Goal: Task Accomplishment & Management: Use online tool/utility

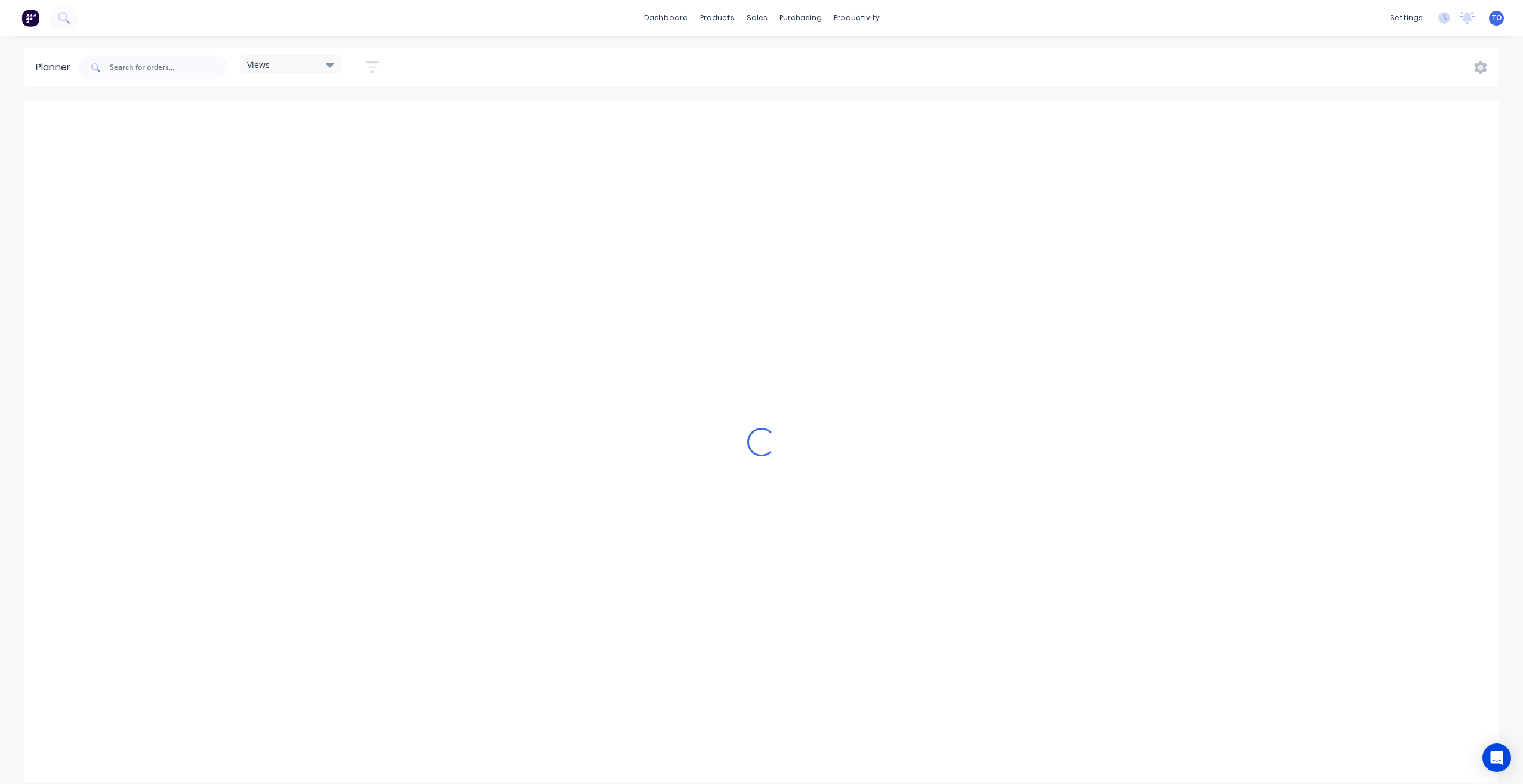
scroll to position [0, 2293]
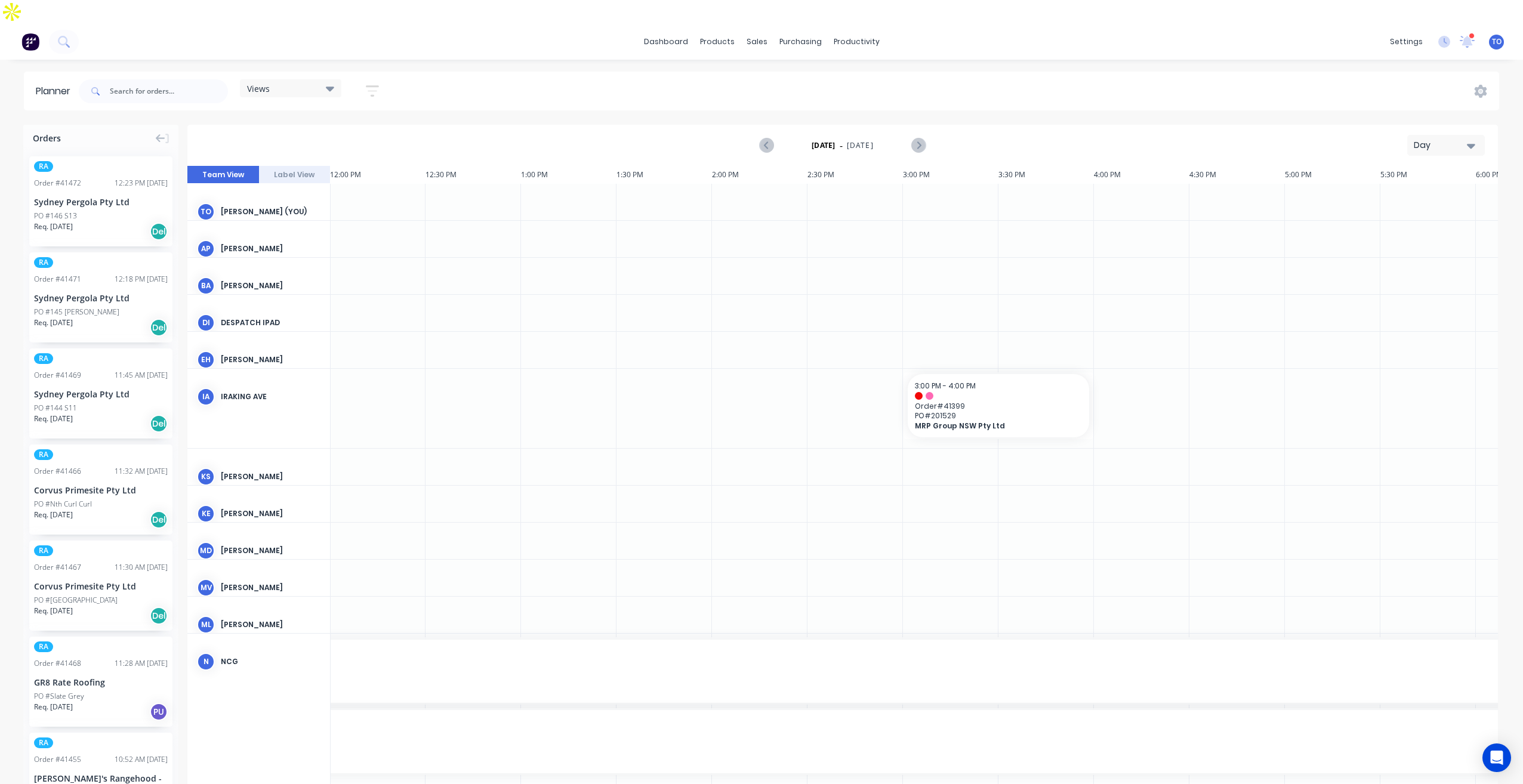
click at [1452, 139] on div "Day" at bounding box center [1442, 145] width 55 height 13
click at [1407, 189] on div "Week" at bounding box center [1425, 201] width 118 height 24
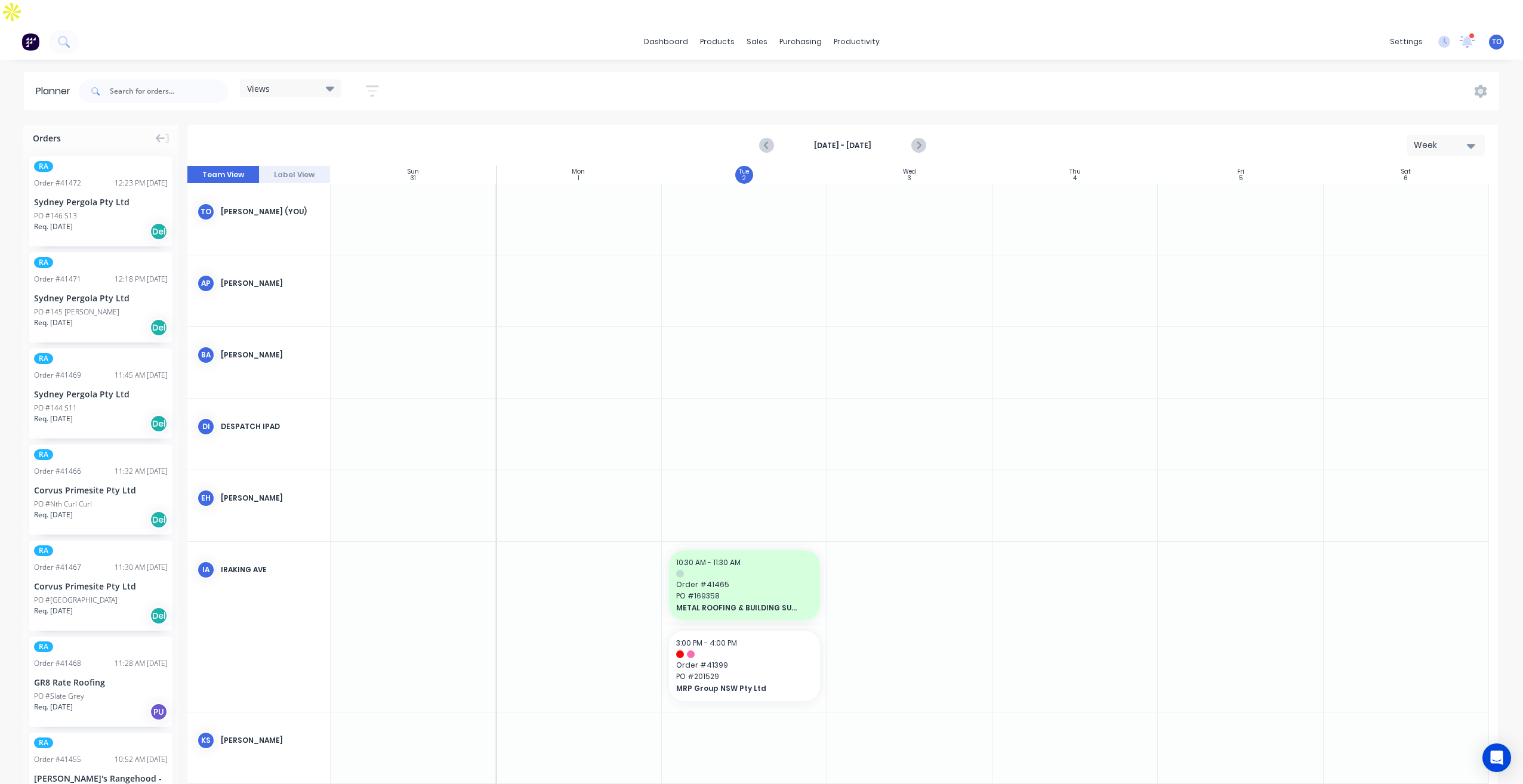
click at [374, 85] on icon "button" at bounding box center [372, 90] width 13 height 11
click at [334, 130] on div "Show/Hide users" at bounding box center [309, 136] width 83 height 13
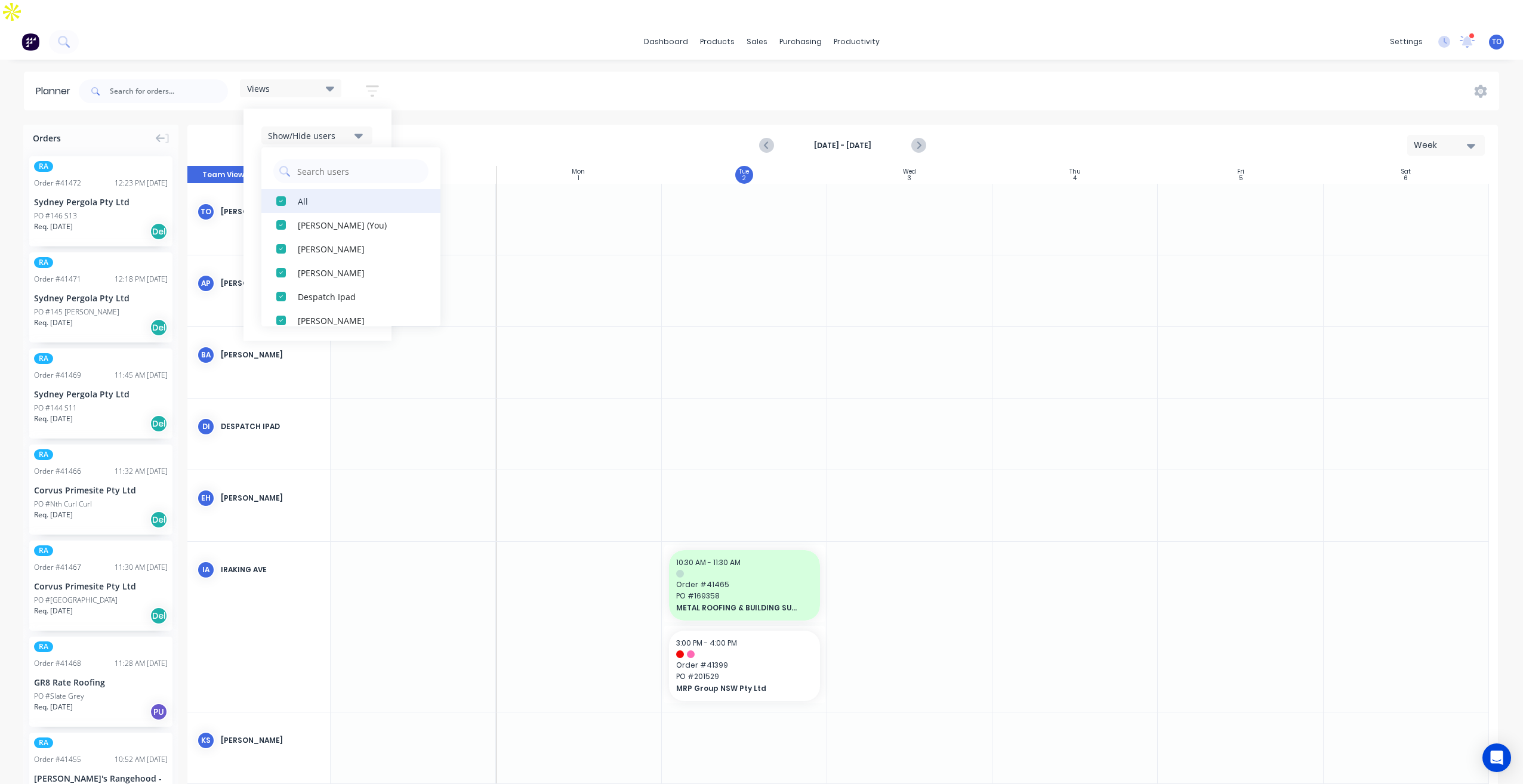
click at [295, 189] on button "All" at bounding box center [351, 201] width 179 height 24
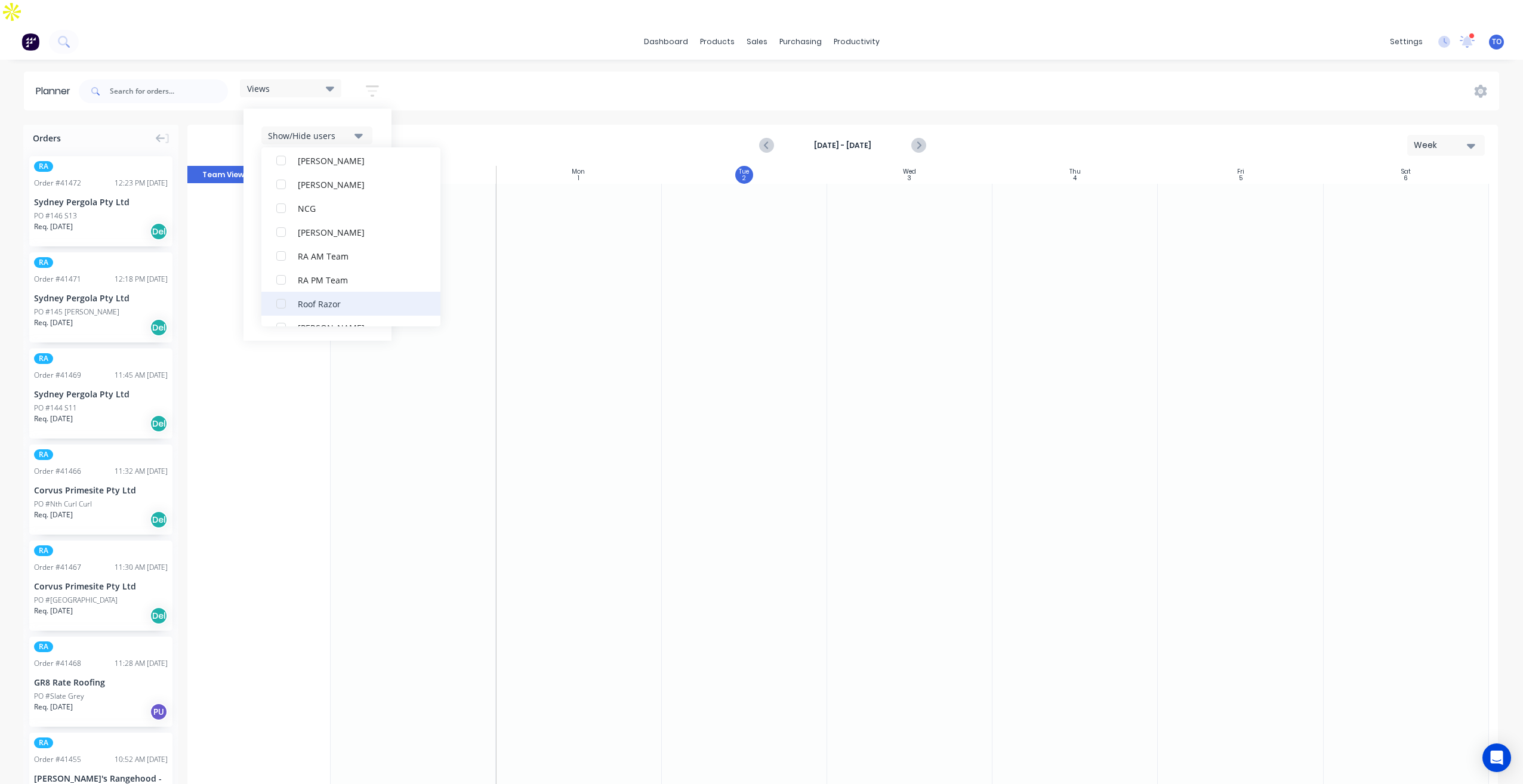
scroll to position [298, 0]
click at [326, 254] on div "RA PM Team" at bounding box center [357, 260] width 119 height 13
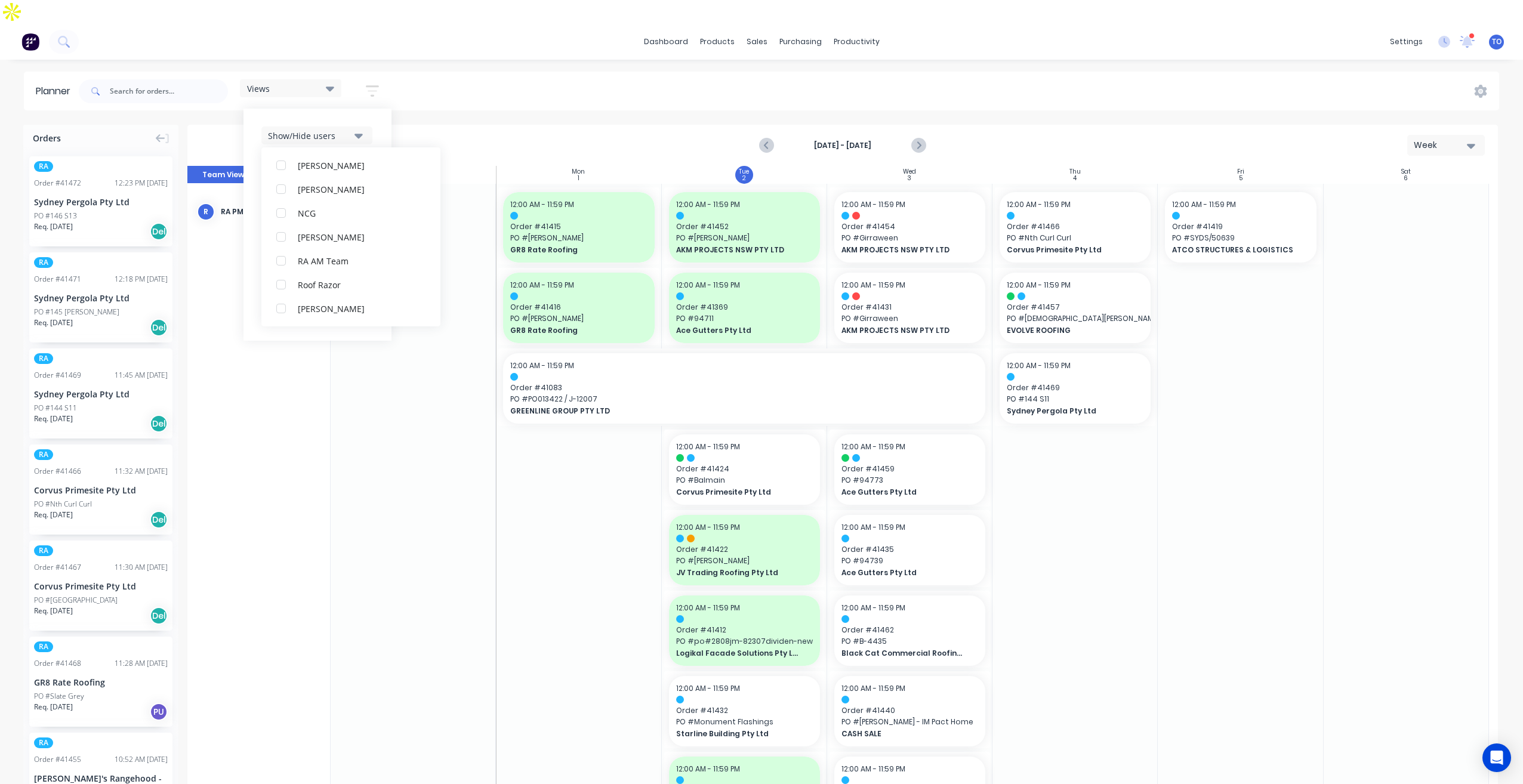
scroll to position [0, 0]
click at [370, 127] on button "Show/Hide users" at bounding box center [316, 136] width 111 height 18
click at [356, 137] on div "Show/Hide users Show/Hide orders Filter by status Filter by assignee Filter by …" at bounding box center [317, 225] width 112 height 196
click at [354, 163] on button "Show/Hide orders" at bounding box center [316, 172] width 111 height 18
drag, startPoint x: 318, startPoint y: 184, endPoint x: 320, endPoint y: 228, distance: 44.0
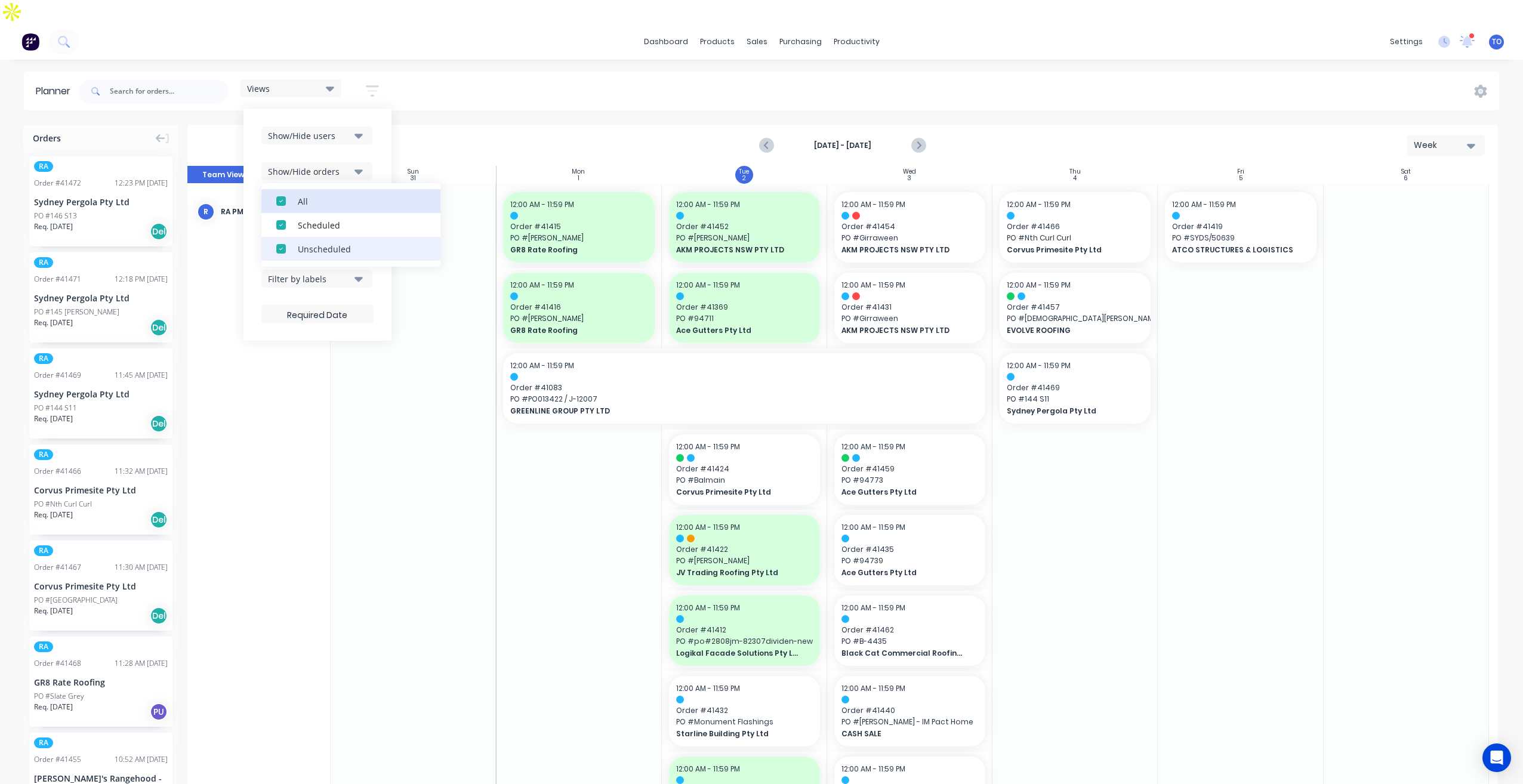
click at [318, 189] on button "All" at bounding box center [351, 201] width 179 height 24
click at [328, 242] on div "Unscheduled" at bounding box center [357, 248] width 119 height 13
click at [370, 163] on button "Show/Hide orders" at bounding box center [316, 172] width 111 height 18
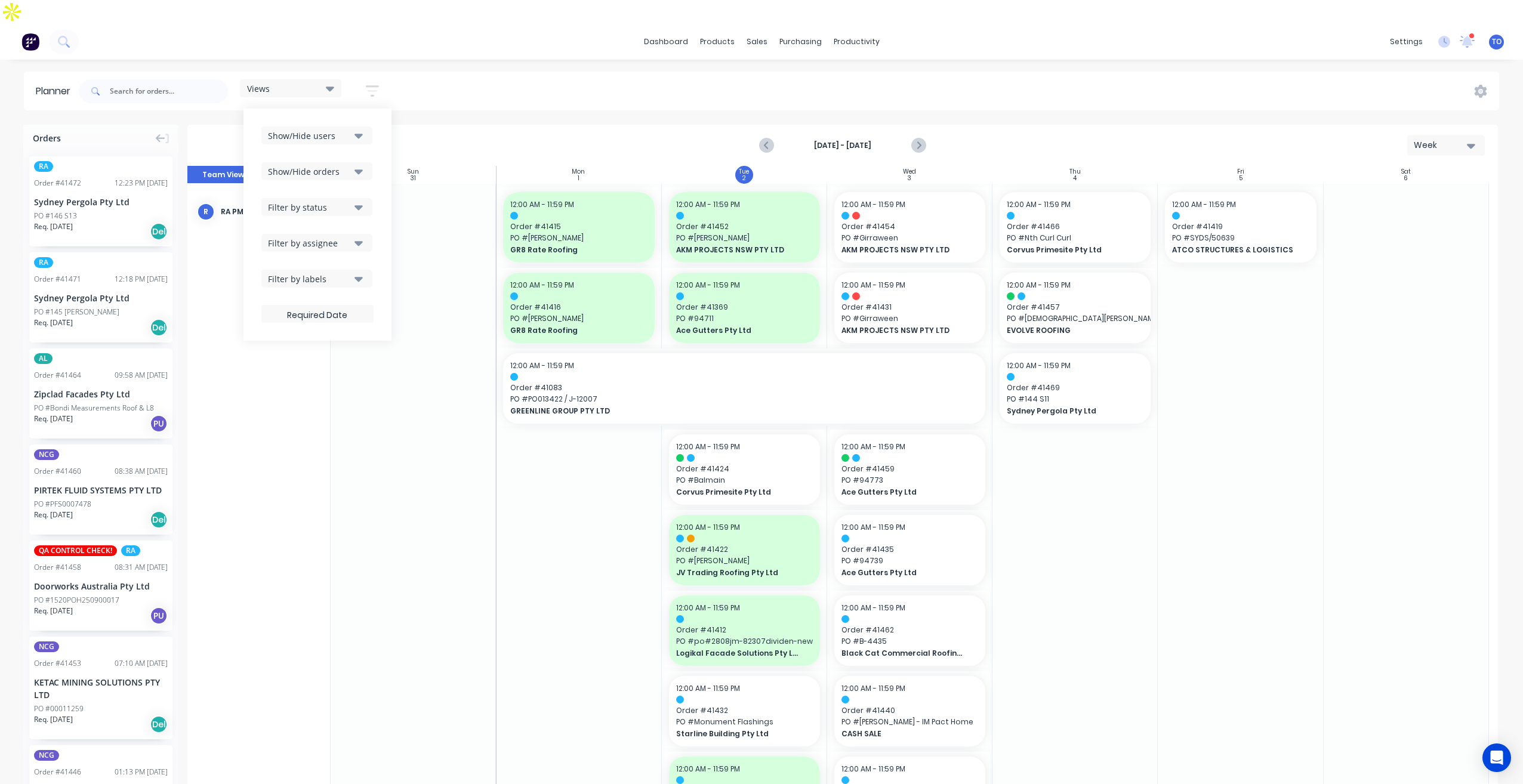
click at [359, 173] on div "Show/Hide users Show/Hide orders Filter by status Filter by assignee Filter by …" at bounding box center [317, 225] width 112 height 196
drag, startPoint x: 357, startPoint y: 182, endPoint x: 352, endPoint y: 189, distance: 8.6
click at [356, 201] on icon "button" at bounding box center [358, 207] width 8 height 13
click at [312, 266] on div "All" at bounding box center [357, 272] width 119 height 13
click at [381, 154] on div "Show/Hide users Show/Hide orders Filter by status All Draft Quote Archived Deli…" at bounding box center [317, 225] width 148 height 232
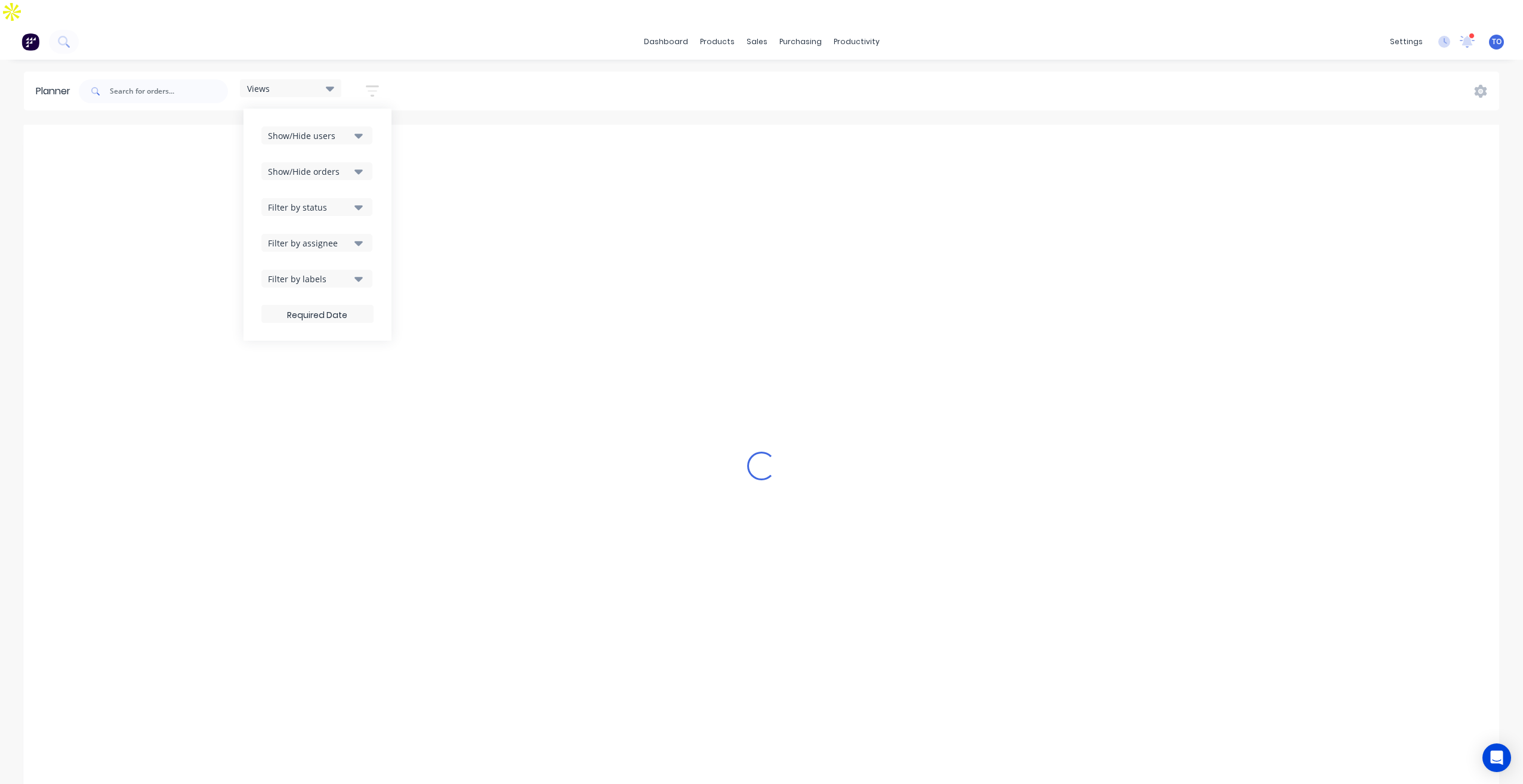
click at [357, 236] on icon "button" at bounding box center [358, 243] width 8 height 13
click at [614, 73] on div "Views Save new view None (Default) edit Iraking edit [PERSON_NAME] edit [PERSON…" at bounding box center [787, 91] width 1423 height 36
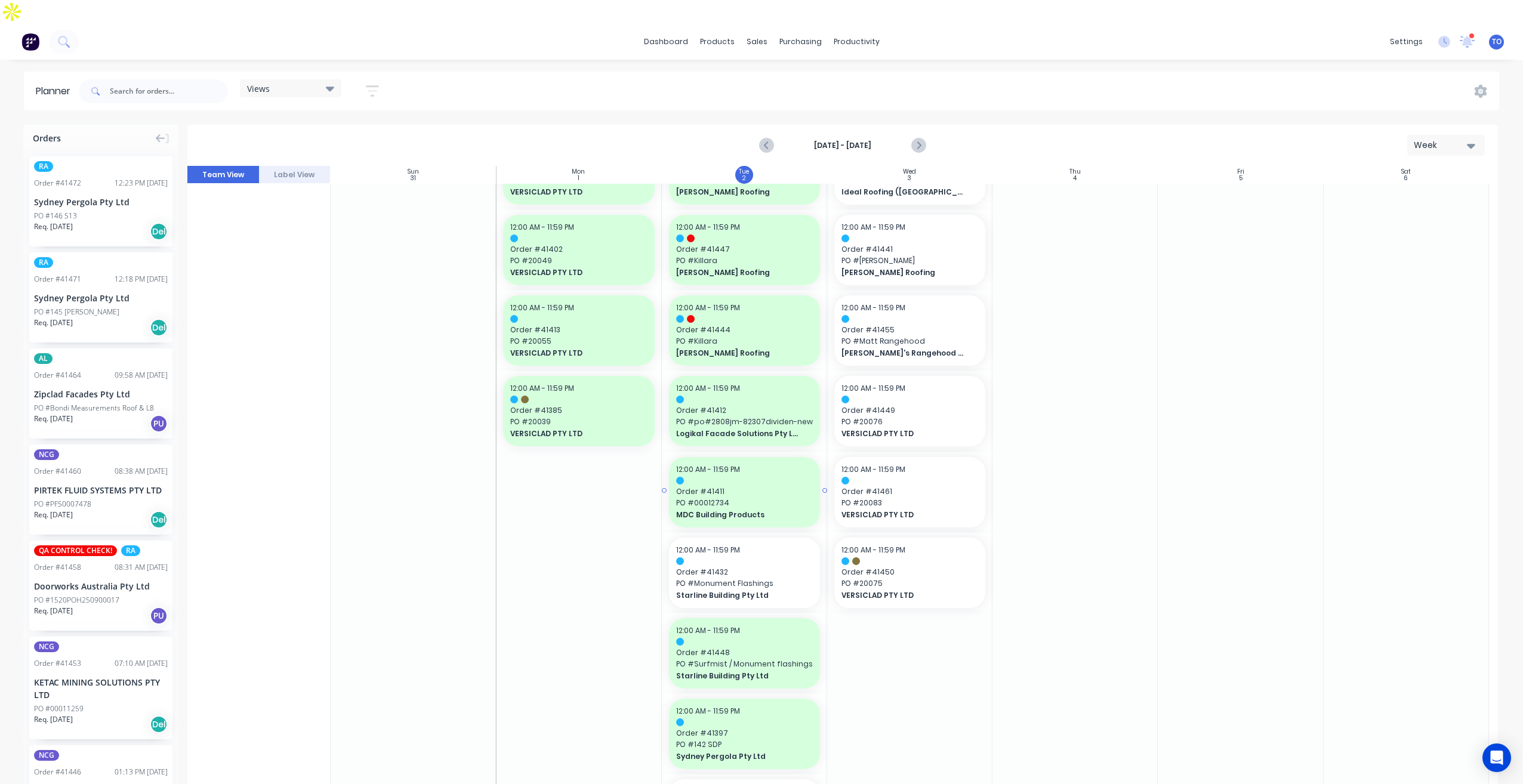
scroll to position [1015, 0]
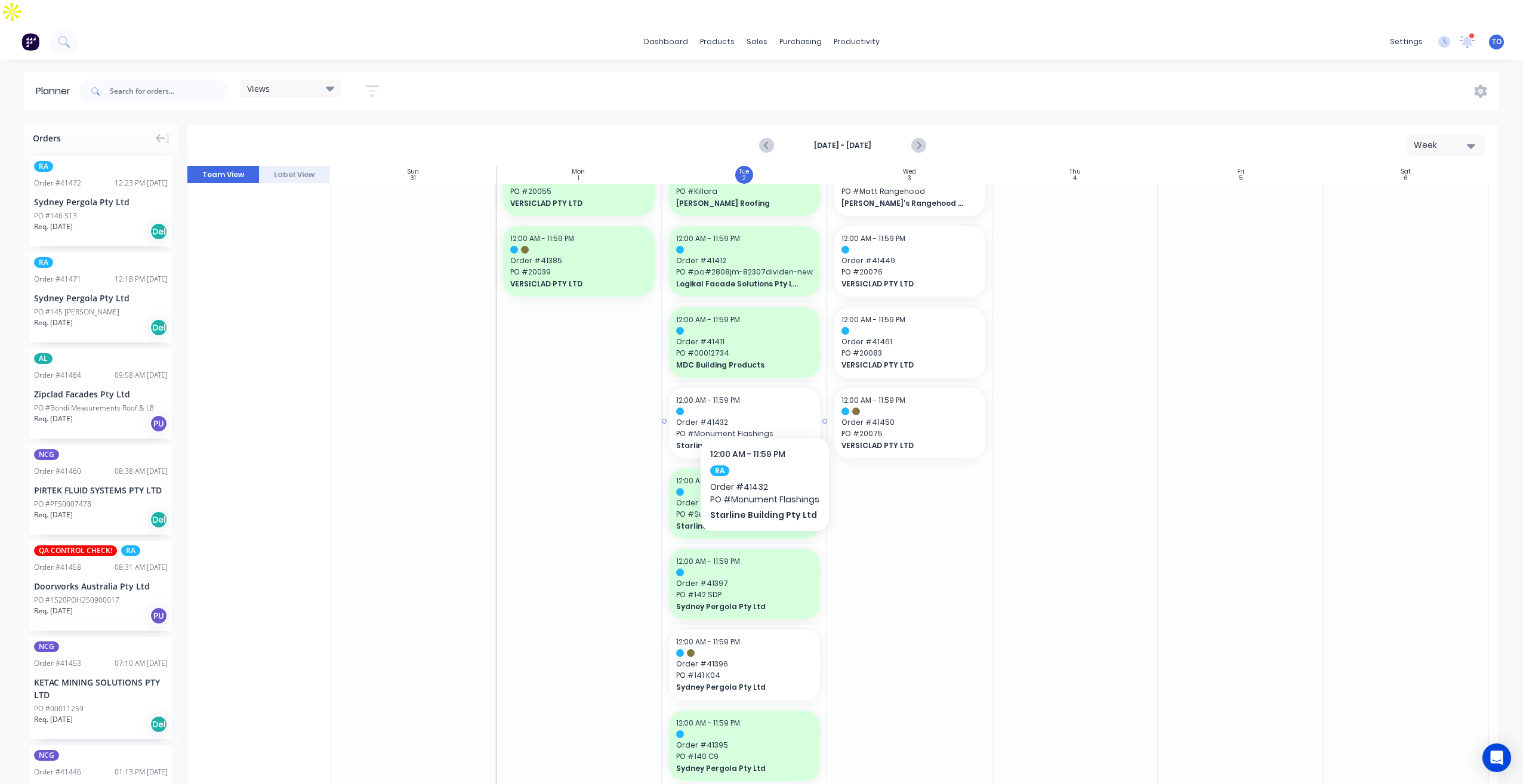
click at [764, 417] on span "Order # 41432" at bounding box center [744, 422] width 137 height 10
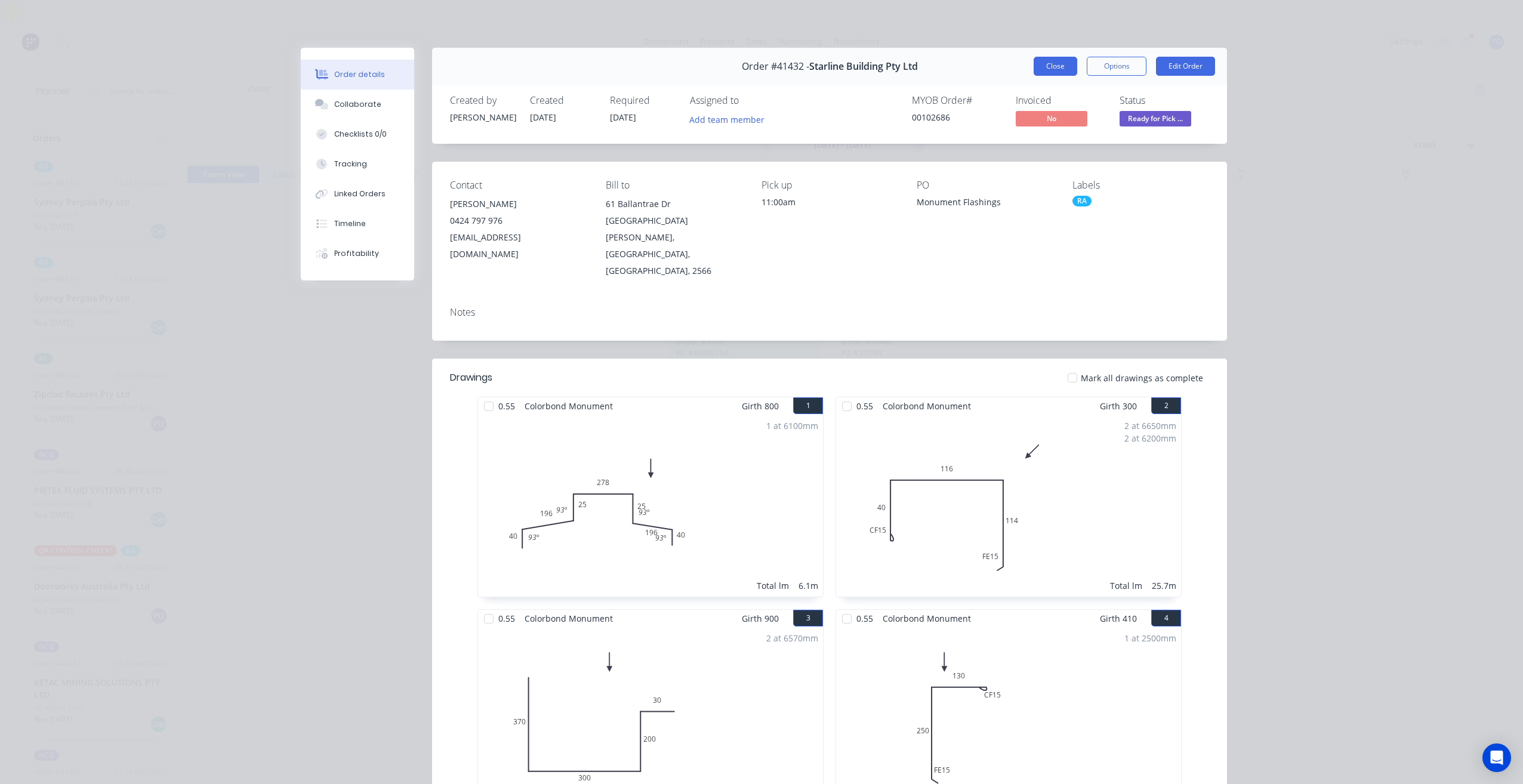
click at [1057, 64] on button "Close" at bounding box center [1055, 66] width 43 height 19
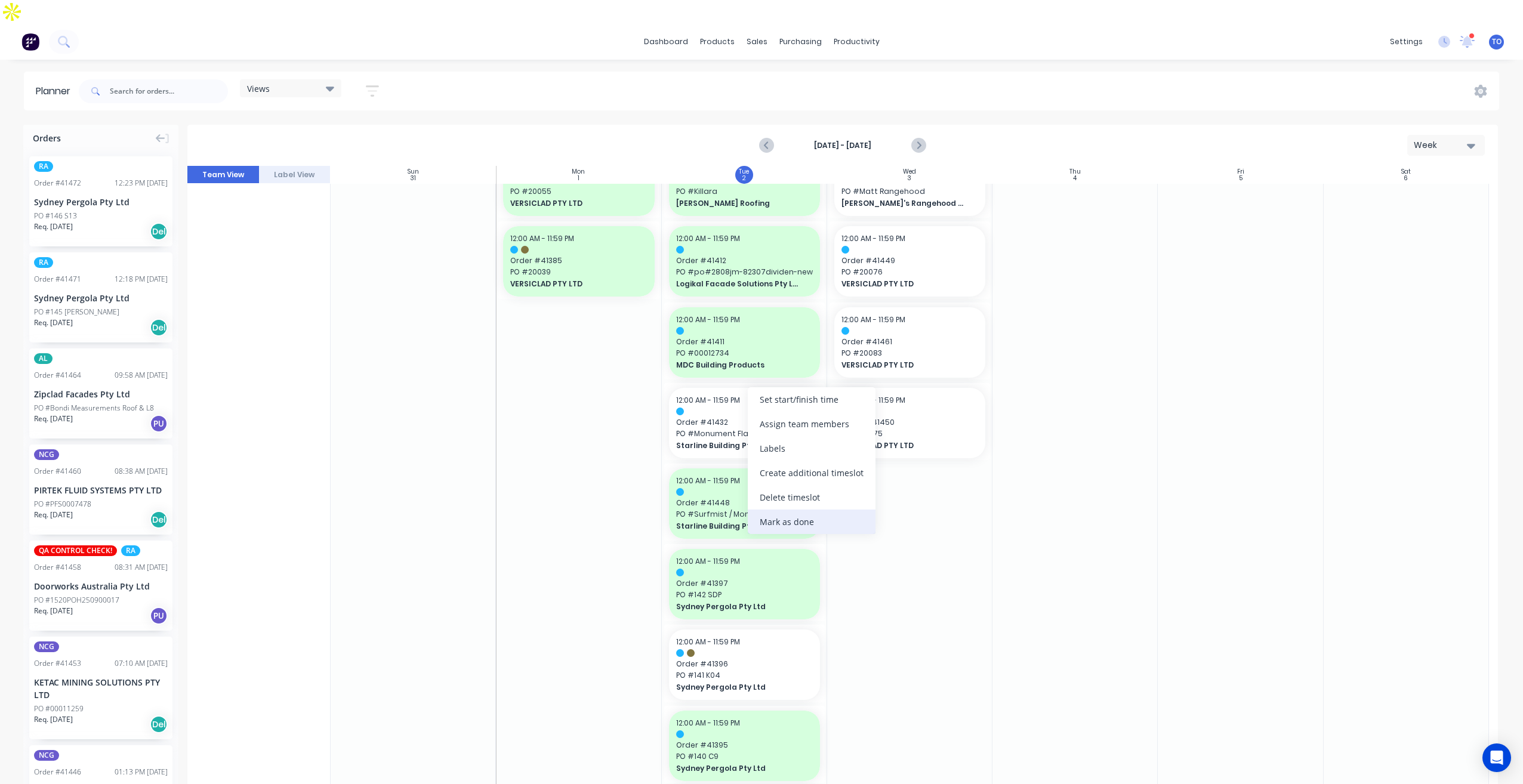
click at [792, 524] on div "Mark as done" at bounding box center [811, 521] width 128 height 25
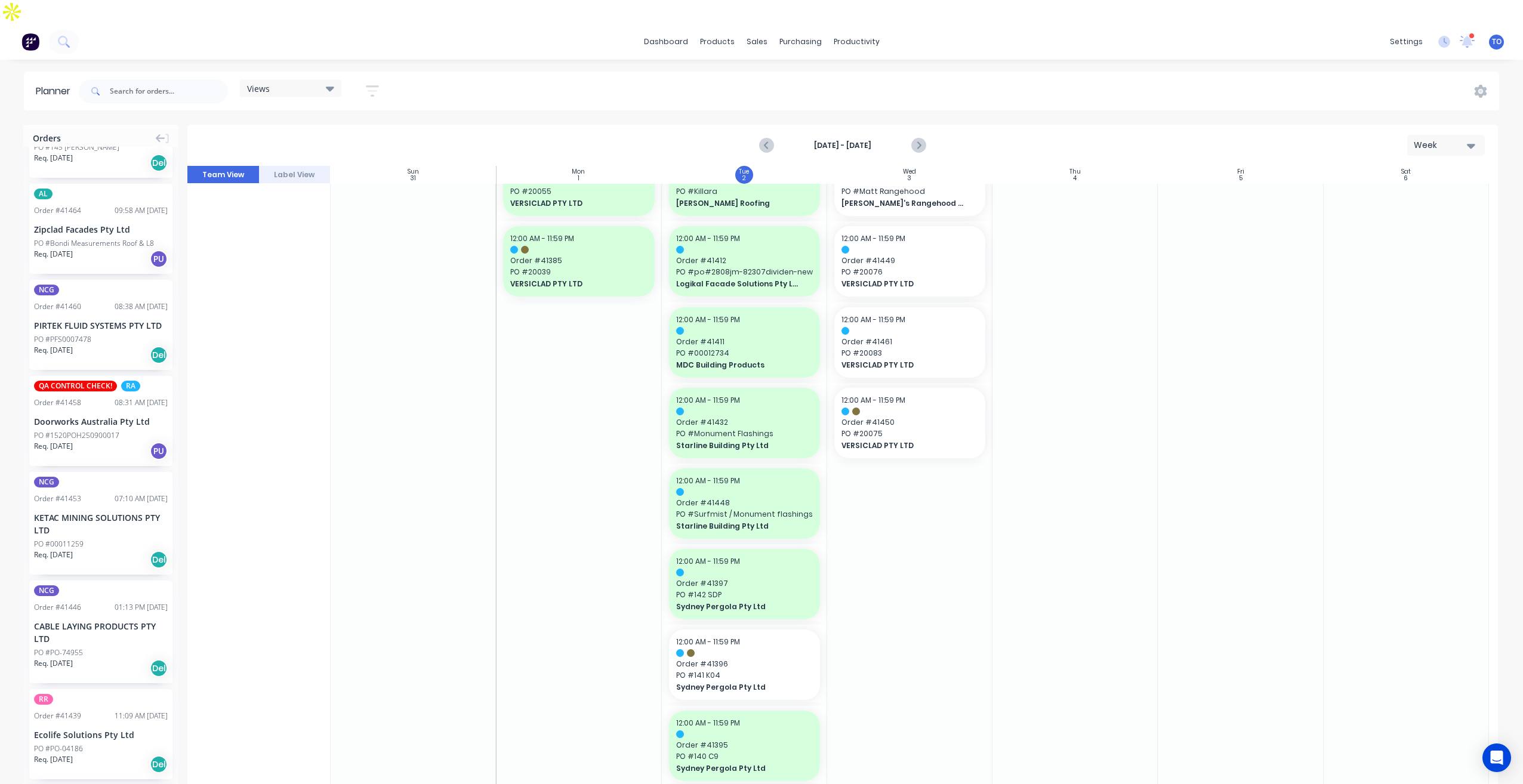
scroll to position [0, 0]
